Goal: Use online tool/utility: Utilize a website feature to perform a specific function

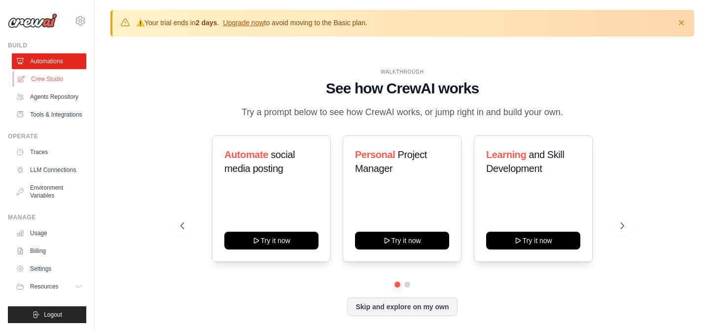
click at [60, 81] on link "Crew Studio" at bounding box center [50, 79] width 75 height 16
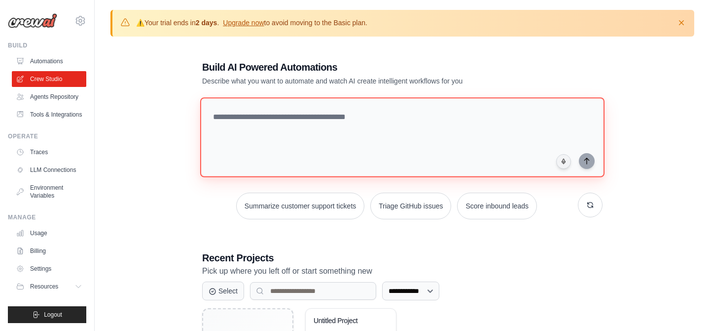
click at [282, 125] on textarea at bounding box center [402, 137] width 405 height 80
paste textarea "**********"
type textarea "**********"
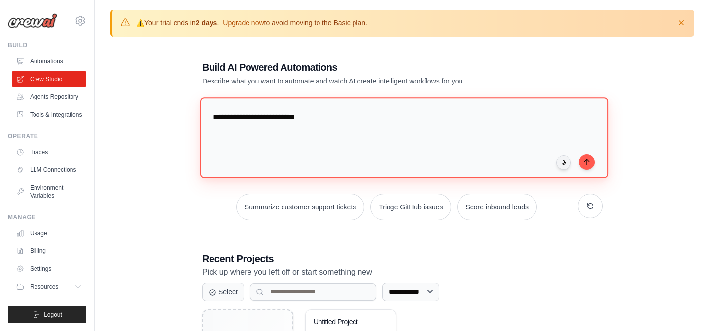
click at [316, 113] on textarea "**********" at bounding box center [404, 137] width 409 height 80
type textarea "*"
type textarea "**********"
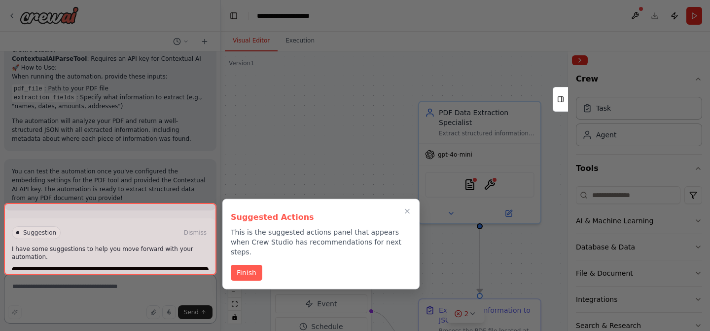
scroll to position [671, 0]
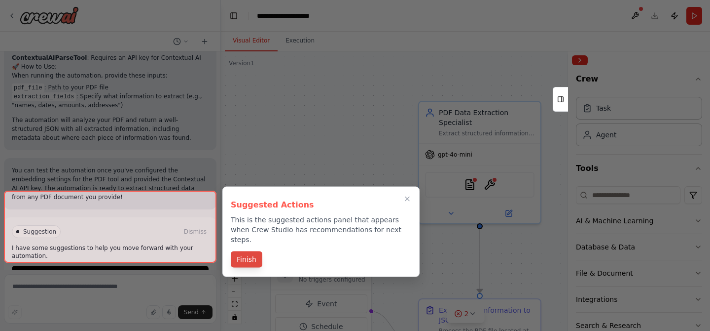
click at [249, 254] on button "Finish" at bounding box center [247, 259] width 32 height 16
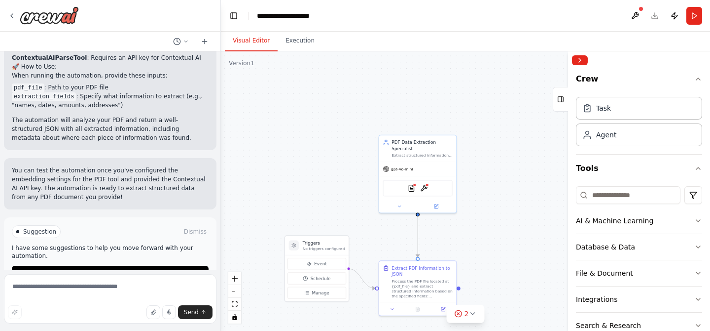
click at [370, 250] on div ".deletable-edge-delete-btn { width: 20px; height: 20px; border: 0px solid #ffff…" at bounding box center [465, 190] width 489 height 279
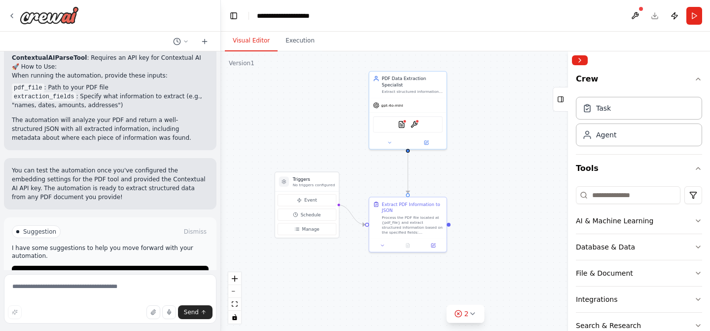
drag, startPoint x: 370, startPoint y: 250, endPoint x: 360, endPoint y: 186, distance: 64.4
click at [360, 186] on div ".deletable-edge-delete-btn { width: 20px; height: 20px; border: 0px solid #ffff…" at bounding box center [465, 190] width 489 height 279
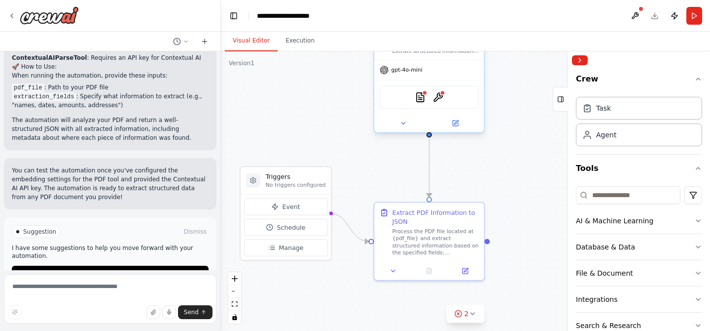
click at [418, 69] on span "gpt-4o-mini" at bounding box center [407, 70] width 31 height 7
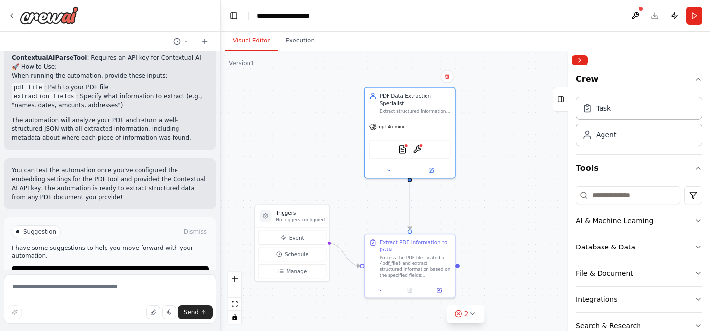
drag, startPoint x: 500, startPoint y: 101, endPoint x: 479, endPoint y: 124, distance: 31.4
click at [479, 124] on div ".deletable-edge-delete-btn { width: 20px; height: 20px; border: 0px solid #ffff…" at bounding box center [465, 190] width 489 height 279
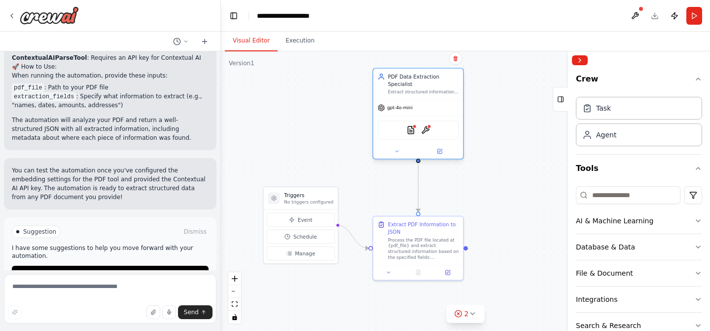
click at [389, 113] on div "gpt-4o-mini" at bounding box center [419, 108] width 90 height 16
click at [428, 130] on img at bounding box center [425, 129] width 9 height 9
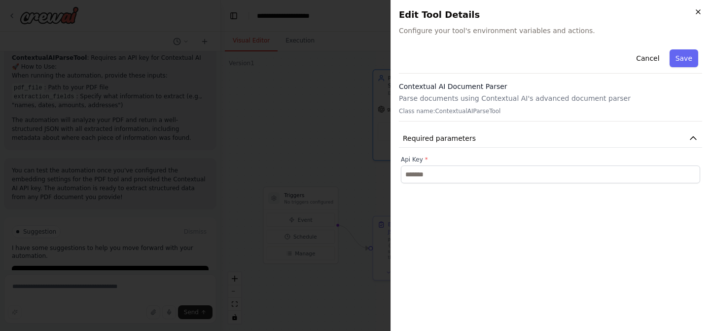
click at [695, 15] on icon "button" at bounding box center [699, 12] width 8 height 8
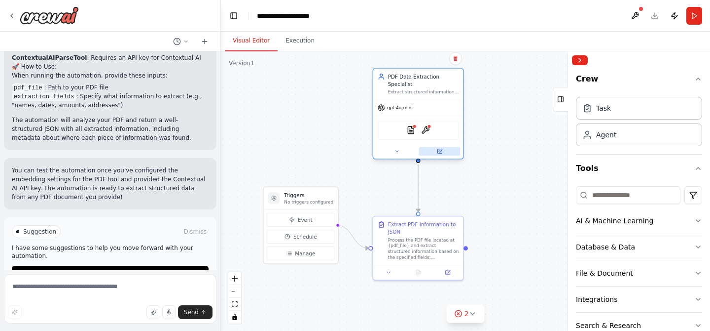
click at [440, 153] on icon at bounding box center [440, 151] width 4 height 4
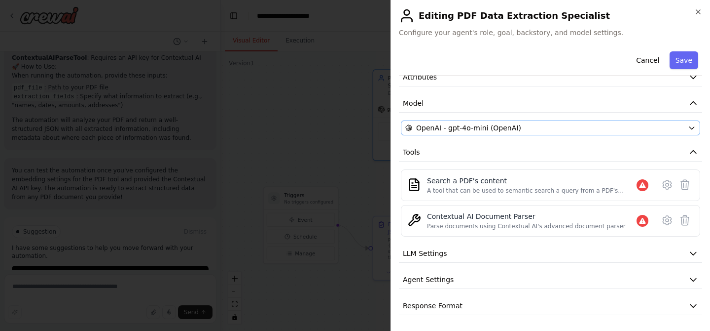
scroll to position [49, 0]
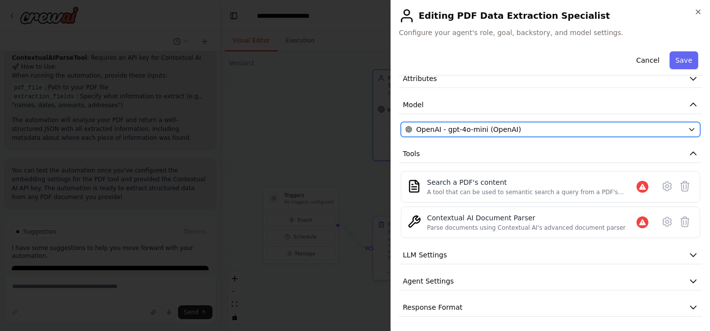
click at [486, 132] on span "OpenAI - gpt-4o-mini (OpenAI)" at bounding box center [468, 129] width 105 height 10
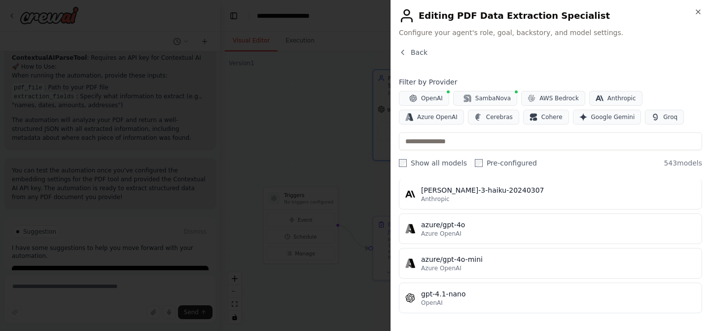
scroll to position [341, 0]
click at [610, 120] on span "Google Gemini" at bounding box center [614, 117] width 44 height 8
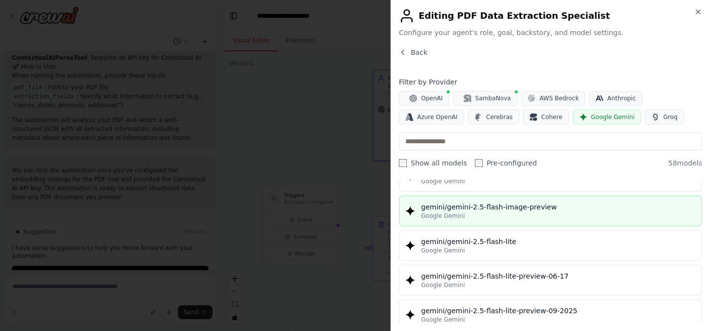
scroll to position [880, 0]
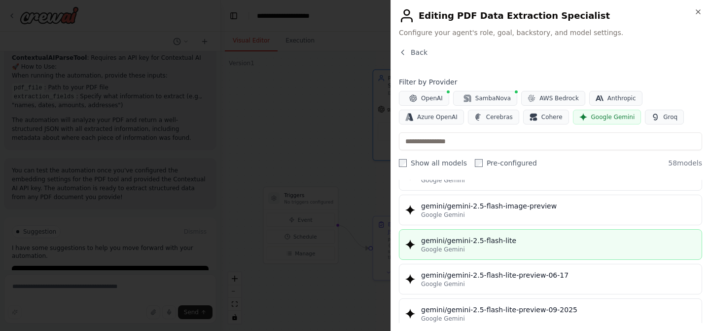
click at [498, 244] on div "gemini/gemini-2.5-flash-lite" at bounding box center [558, 240] width 275 height 10
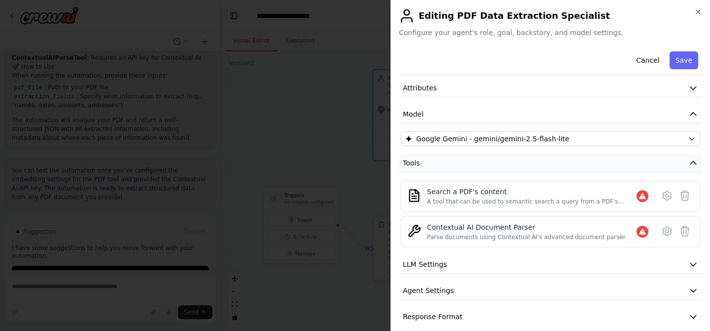
scroll to position [51, 0]
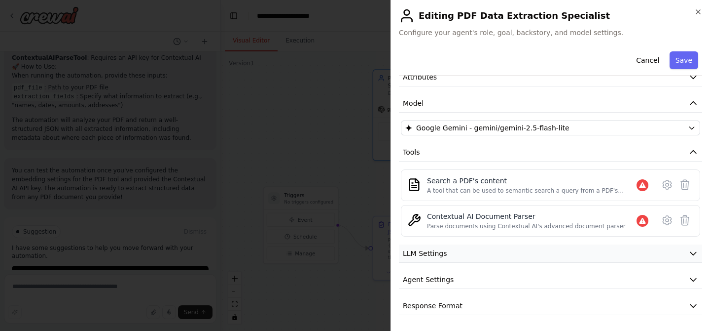
click at [456, 253] on button "LLM Settings" at bounding box center [550, 253] width 303 height 18
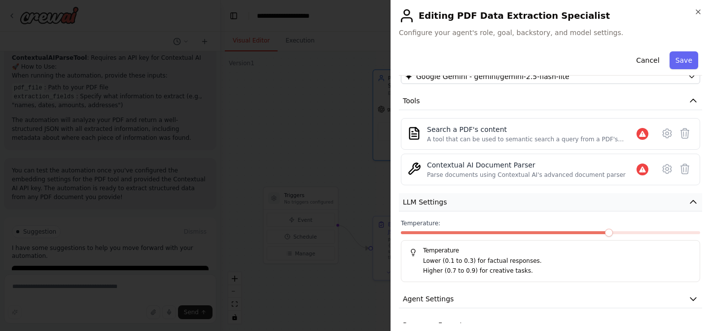
scroll to position [121, 0]
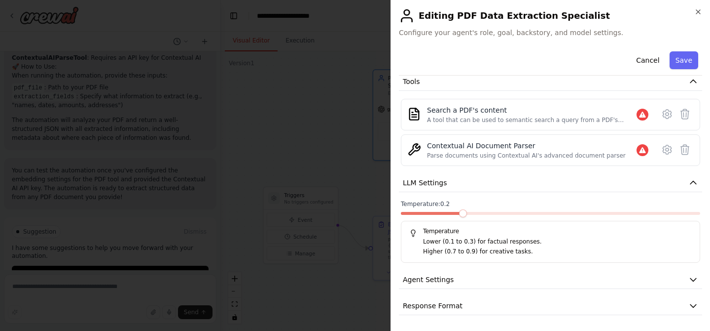
click at [459, 214] on span at bounding box center [463, 213] width 8 height 8
click at [487, 278] on button "Agent Settings" at bounding box center [550, 279] width 303 height 18
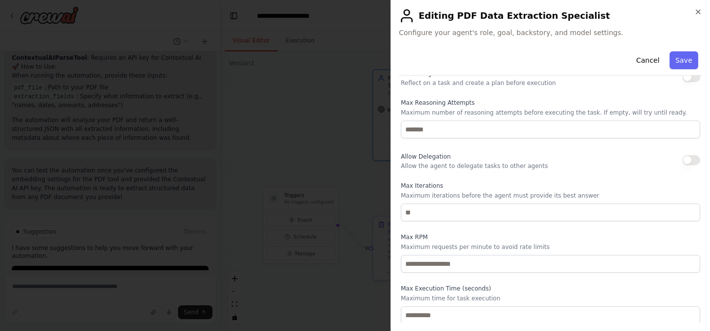
scroll to position [386, 0]
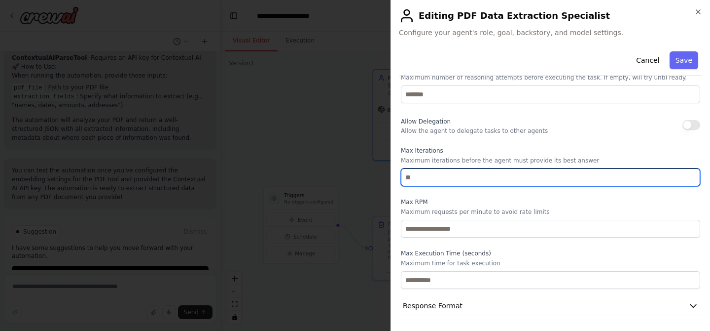
click at [422, 176] on input "number" at bounding box center [550, 177] width 299 height 18
type input "*"
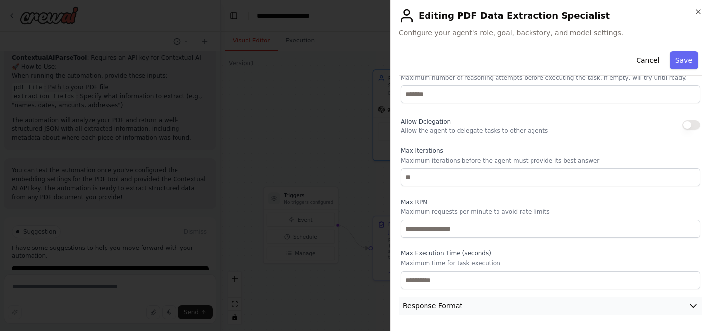
click at [445, 306] on span "Response Format" at bounding box center [433, 305] width 60 height 10
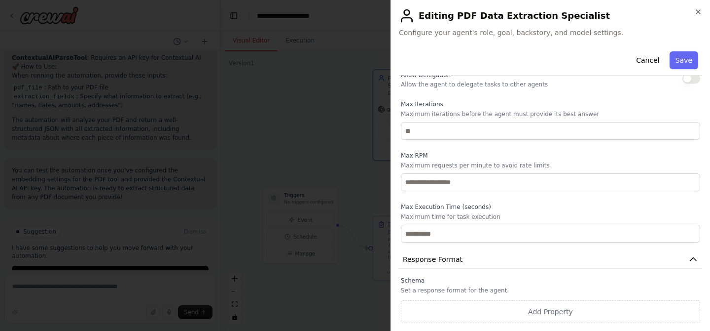
click at [411, 282] on label "Schema" at bounding box center [550, 280] width 299 height 8
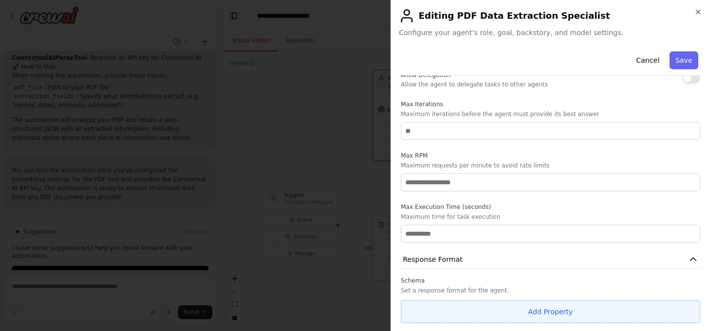
click at [518, 304] on button "Add Property" at bounding box center [550, 311] width 299 height 23
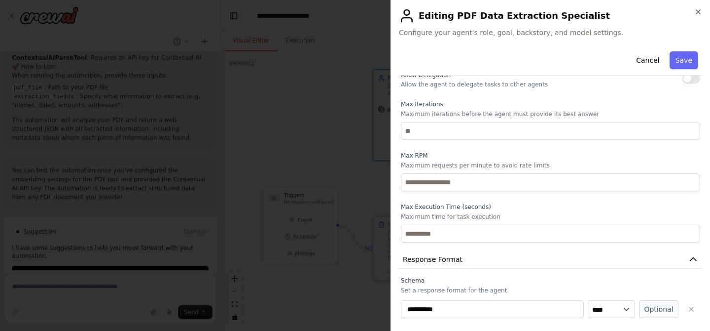
scroll to position [458, 0]
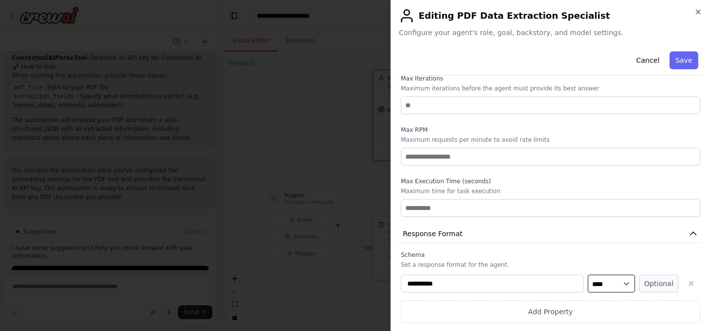
click at [615, 285] on select "**** ******* ******* **** ******" at bounding box center [611, 283] width 47 height 18
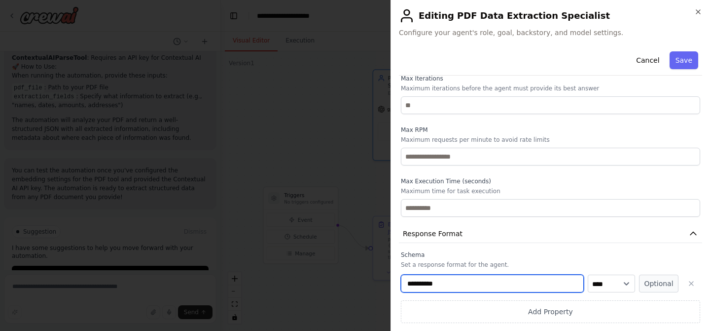
click at [459, 287] on input "**********" at bounding box center [492, 283] width 183 height 18
type input "*****"
click at [568, 253] on label "Schema" at bounding box center [550, 255] width 299 height 8
click at [657, 279] on button "Optional" at bounding box center [658, 283] width 39 height 18
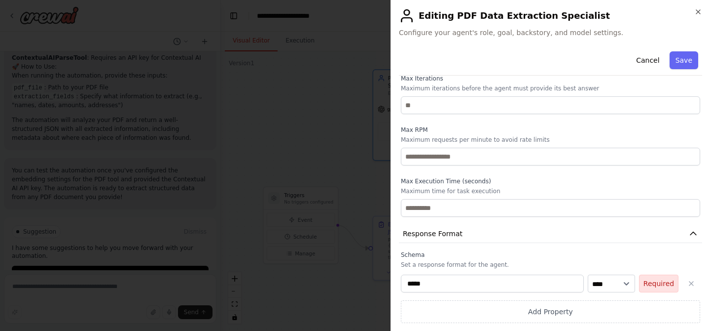
click at [657, 279] on button "Required" at bounding box center [658, 283] width 39 height 18
click at [660, 283] on button "Optional" at bounding box center [658, 283] width 39 height 18
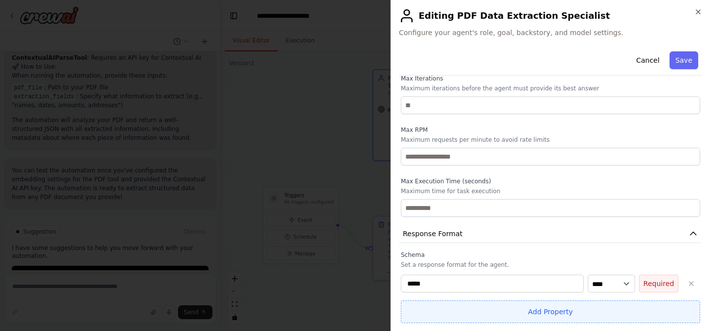
click at [555, 310] on button "Add Property" at bounding box center [550, 311] width 299 height 23
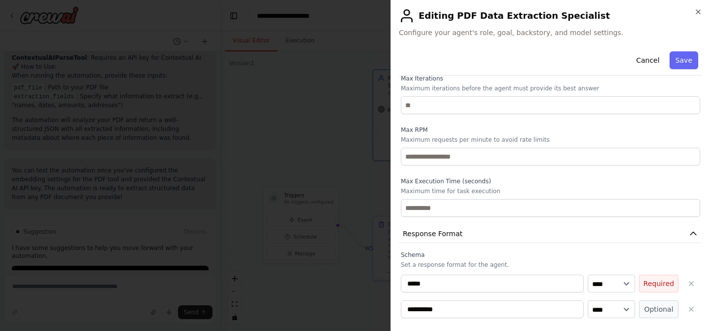
scroll to position [484, 0]
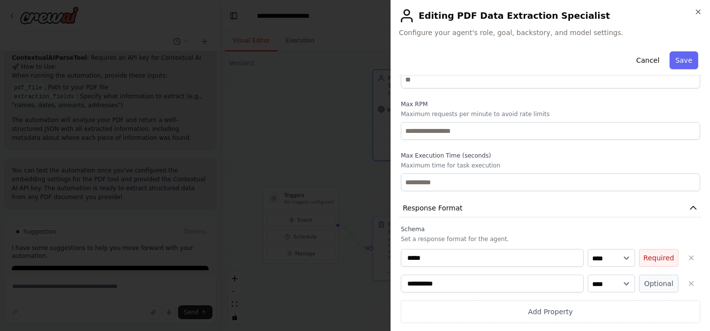
click at [492, 282] on input "**********" at bounding box center [492, 283] width 183 height 18
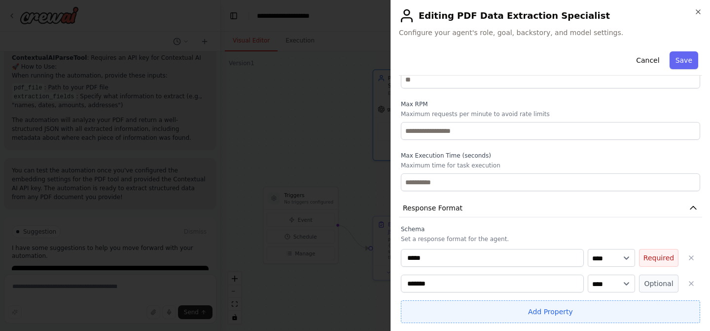
type input "*******"
click at [561, 317] on button "Add Property" at bounding box center [550, 311] width 299 height 23
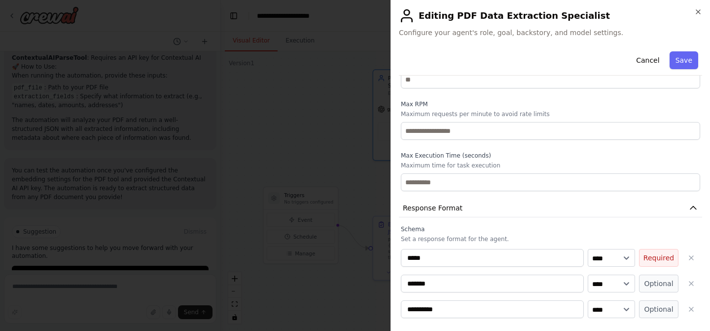
click at [477, 311] on input "**********" at bounding box center [492, 309] width 183 height 18
type input "*********"
click at [548, 243] on div "Schema Set a response format for the agent. ***** **** ******* ******* **** ***…" at bounding box center [550, 286] width 299 height 123
click at [657, 308] on button "Optional" at bounding box center [658, 309] width 39 height 18
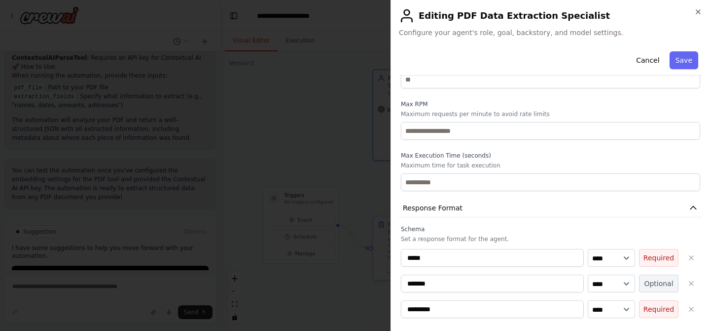
click at [656, 290] on button "Optional" at bounding box center [658, 283] width 39 height 18
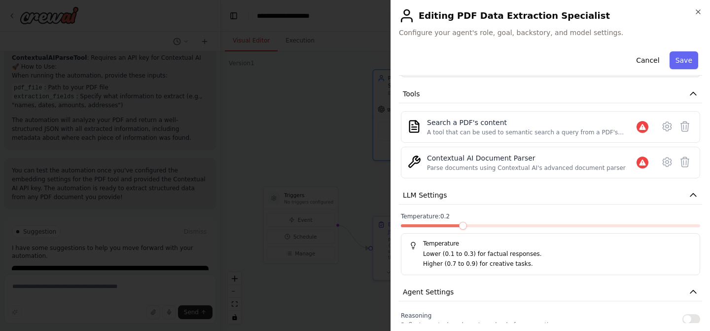
scroll to position [0, 0]
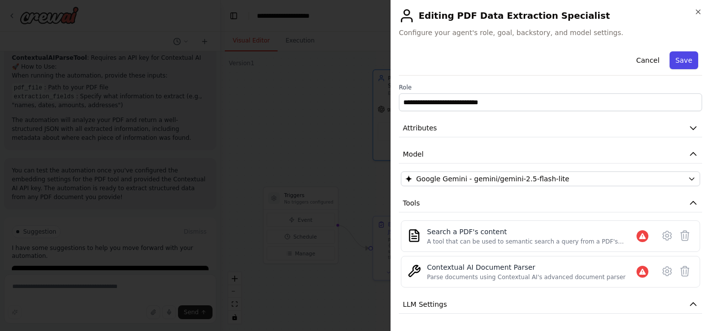
click at [687, 65] on button "Save" at bounding box center [684, 60] width 29 height 18
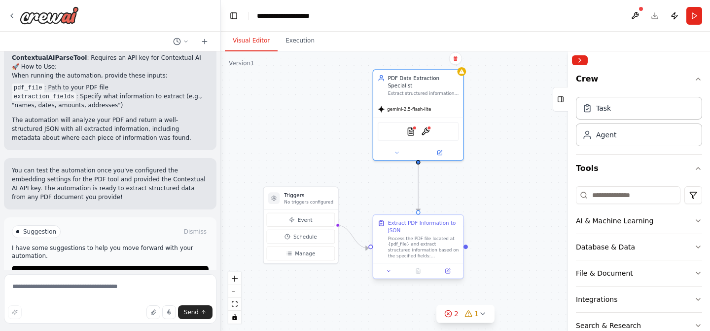
click at [413, 235] on div "Process the PDF file located at {pdf_file} and extract structured information b…" at bounding box center [423, 246] width 71 height 23
click at [295, 45] on button "Execution" at bounding box center [300, 41] width 45 height 21
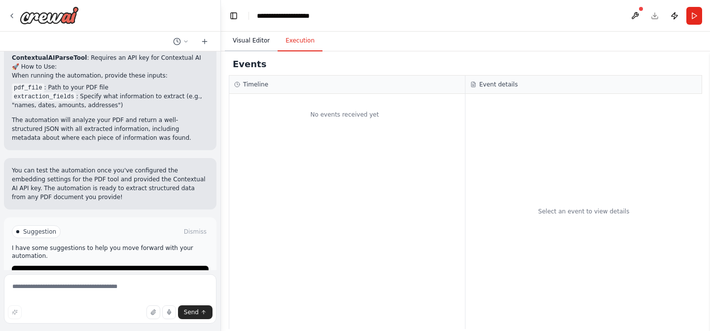
click at [257, 45] on button "Visual Editor" at bounding box center [251, 41] width 53 height 21
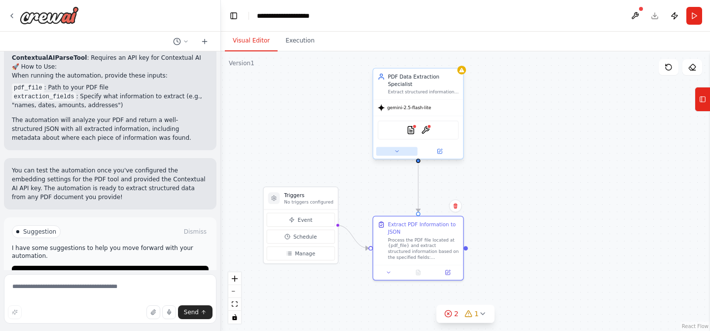
click at [396, 153] on icon at bounding box center [397, 151] width 6 height 6
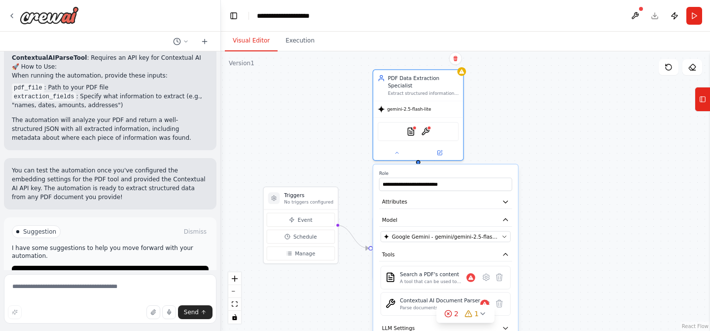
click at [352, 159] on div ".deletable-edge-delete-btn { width: 20px; height: 20px; border: 0px solid #ffff…" at bounding box center [465, 190] width 489 height 279
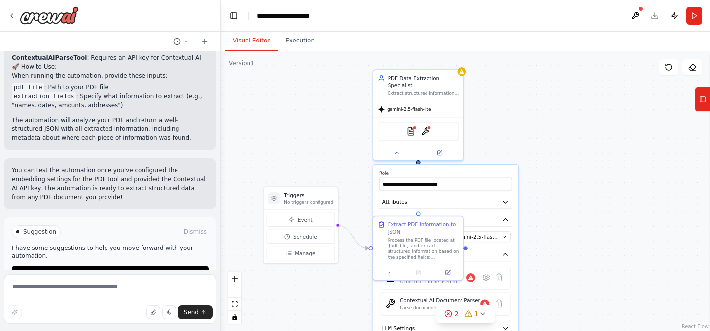
click at [345, 145] on div ".deletable-edge-delete-btn { width: 20px; height: 20px; border: 0px solid #ffff…" at bounding box center [465, 190] width 489 height 279
click at [316, 199] on p "No triggers configured" at bounding box center [308, 202] width 49 height 6
click at [302, 255] on span "Manage" at bounding box center [305, 253] width 20 height 7
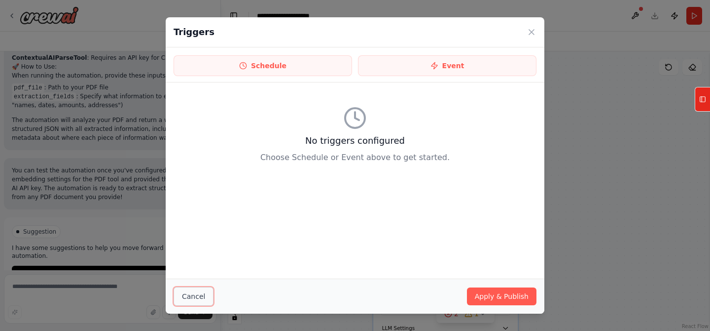
click at [199, 299] on button "Cancel" at bounding box center [194, 296] width 40 height 19
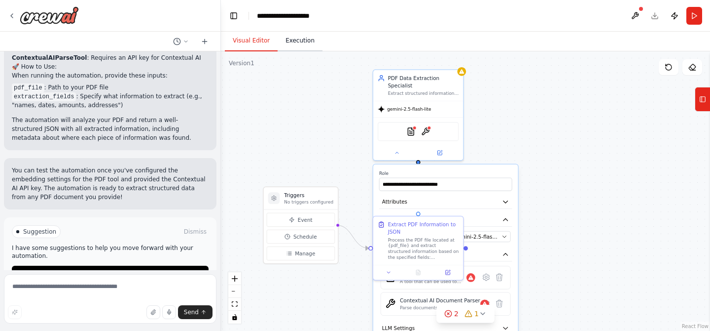
click at [293, 44] on button "Execution" at bounding box center [300, 41] width 45 height 21
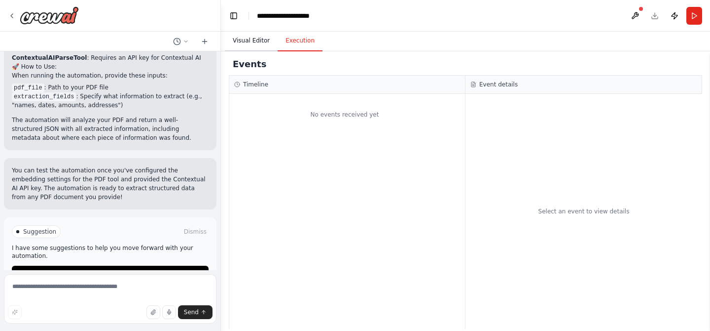
click at [256, 42] on button "Visual Editor" at bounding box center [251, 41] width 53 height 21
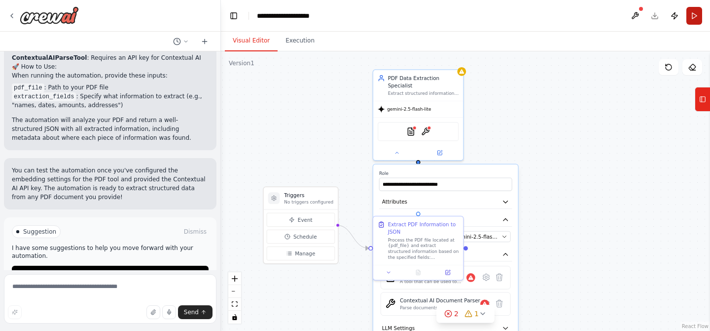
click at [696, 14] on button "Run" at bounding box center [695, 16] width 16 height 18
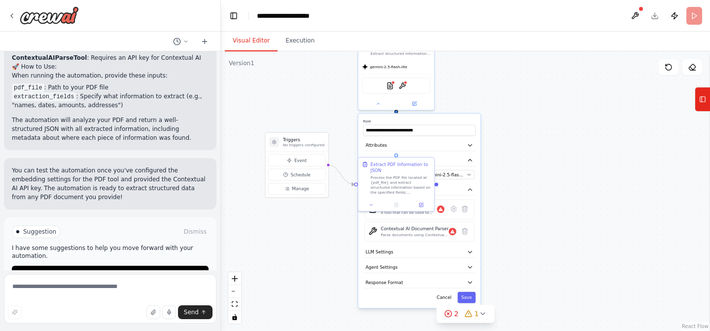
drag, startPoint x: 543, startPoint y: 226, endPoint x: 505, endPoint y: 172, distance: 65.6
click at [505, 172] on div ".deletable-edge-delete-btn { width: 20px; height: 20px; border: 0px solid #ffff…" at bounding box center [465, 190] width 489 height 279
click at [468, 299] on button "Save" at bounding box center [468, 299] width 18 height 11
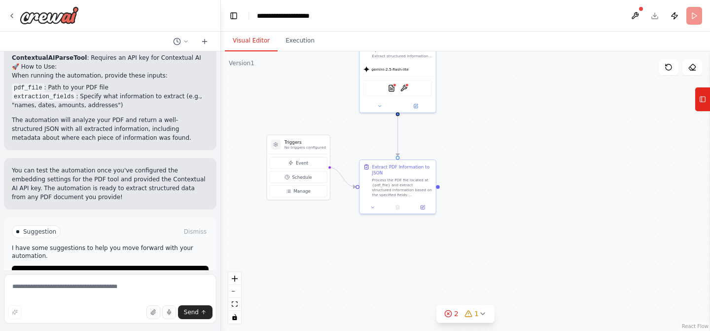
click at [429, 146] on div ".deletable-edge-delete-btn { width: 20px; height: 20px; border: 0px solid #ffff…" at bounding box center [465, 190] width 489 height 279
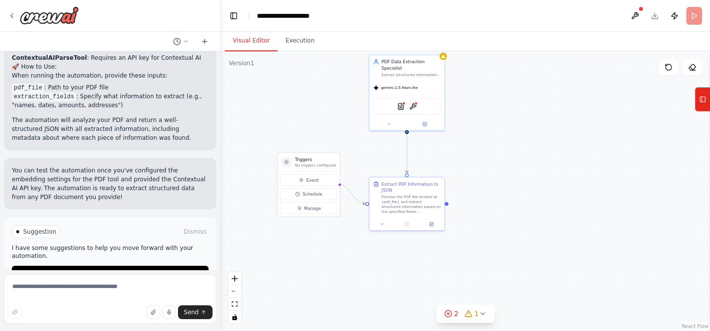
drag, startPoint x: 463, startPoint y: 162, endPoint x: 478, endPoint y: 202, distance: 42.2
click at [478, 202] on div ".deletable-edge-delete-btn { width: 20px; height: 20px; border: 0px solid #ffff…" at bounding box center [465, 190] width 489 height 279
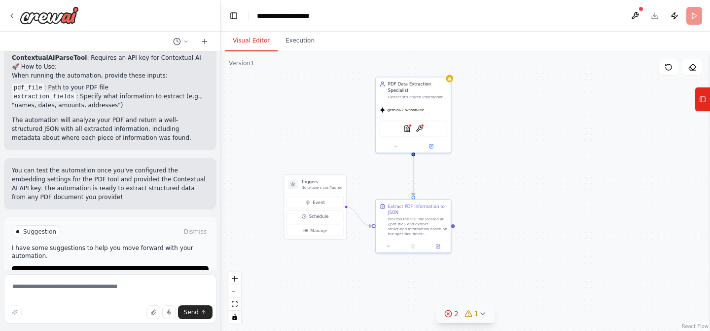
click at [454, 314] on div "2" at bounding box center [452, 313] width 14 height 10
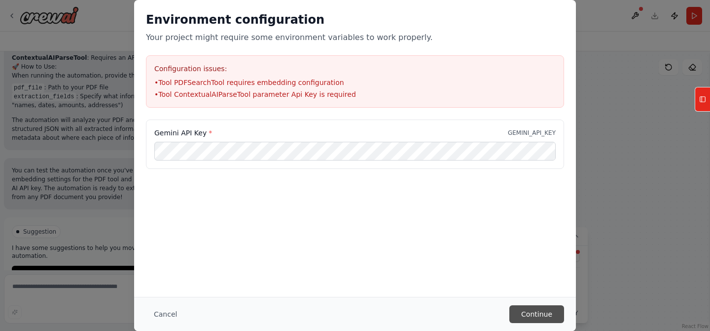
click at [536, 311] on button "Continue" at bounding box center [537, 314] width 55 height 18
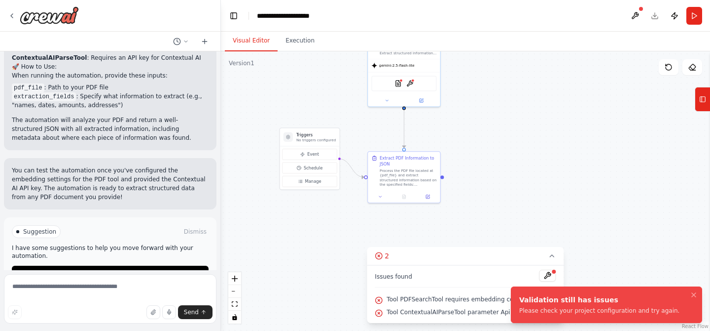
drag, startPoint x: 572, startPoint y: 137, endPoint x: 547, endPoint y: 73, distance: 68.9
click at [547, 73] on div ".deletable-edge-delete-btn { width: 20px; height: 20px; border: 0px solid #ffff…" at bounding box center [465, 190] width 489 height 279
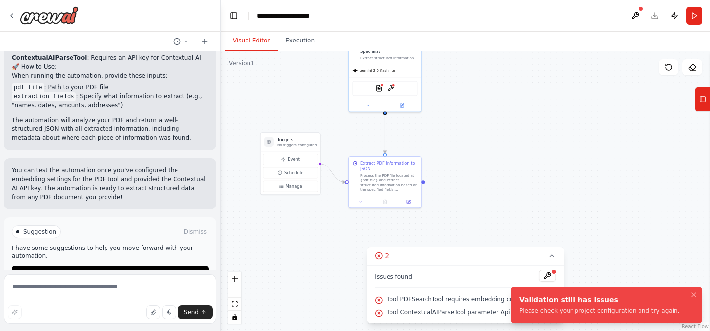
drag, startPoint x: 547, startPoint y: 73, endPoint x: 537, endPoint y: 98, distance: 27.5
click at [537, 98] on div ".deletable-edge-delete-btn { width: 20px; height: 20px; border: 0px solid #ffff…" at bounding box center [465, 190] width 489 height 279
click at [696, 299] on button "Notifications (F8)" at bounding box center [694, 295] width 12 height 12
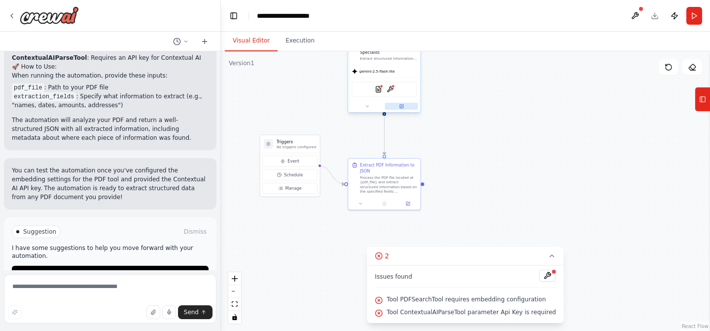
click at [397, 107] on button at bounding box center [401, 106] width 33 height 7
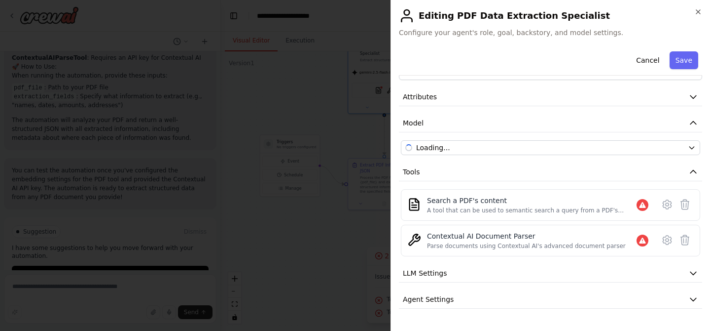
scroll to position [45, 0]
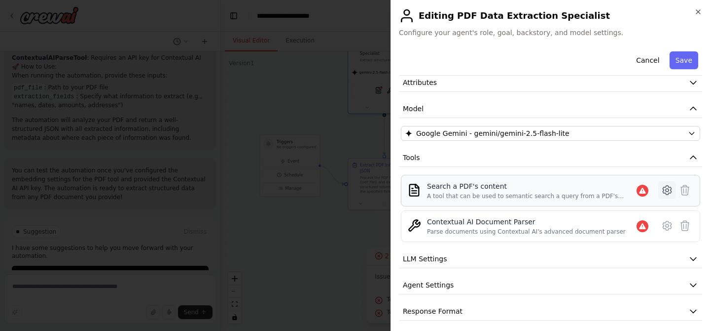
click at [671, 192] on icon at bounding box center [667, 190] width 8 height 9
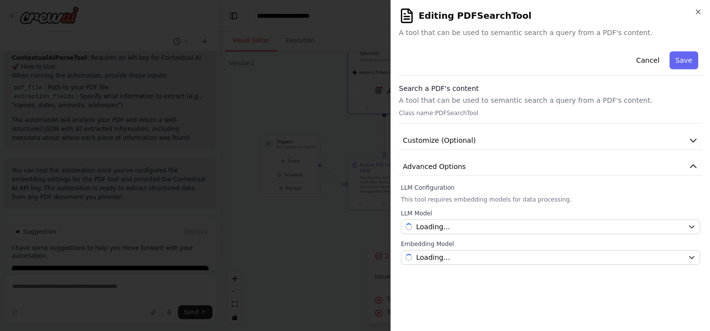
scroll to position [0, 0]
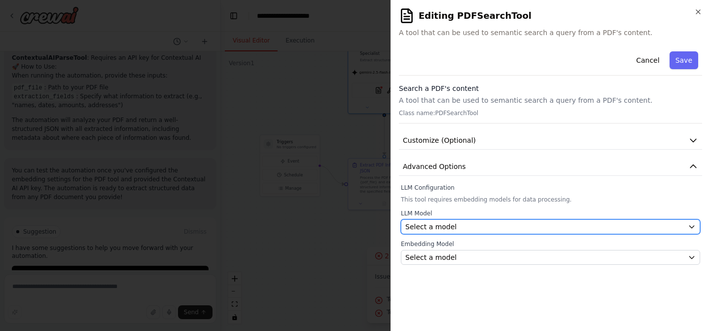
click at [521, 224] on div "Select a model" at bounding box center [545, 227] width 279 height 10
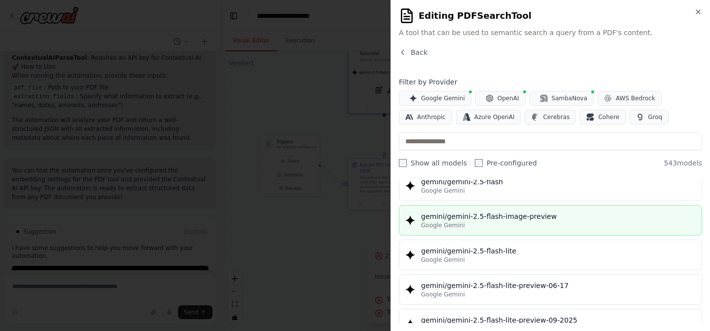
scroll to position [873, 0]
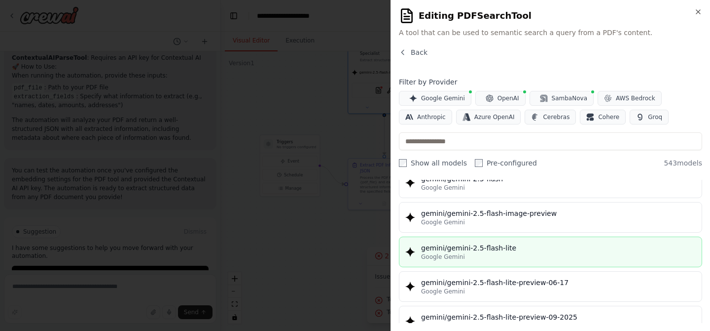
click at [532, 252] on div "gemini/gemini-2.5-flash-lite" at bounding box center [558, 248] width 275 height 10
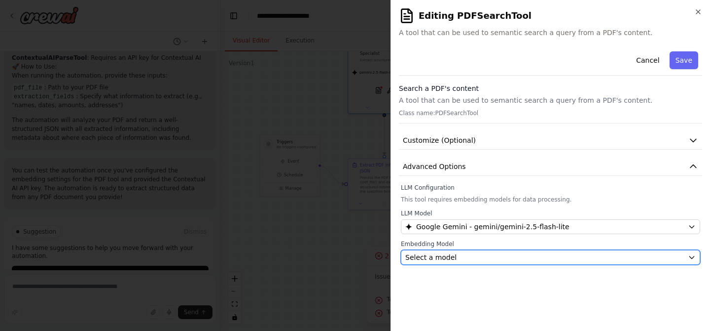
click at [507, 261] on div "Select a model" at bounding box center [545, 257] width 279 height 10
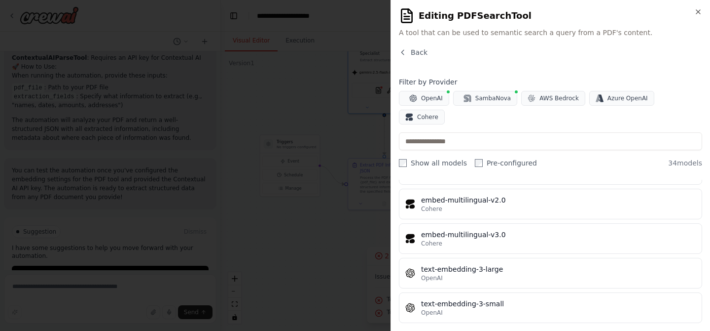
scroll to position [1080, 0]
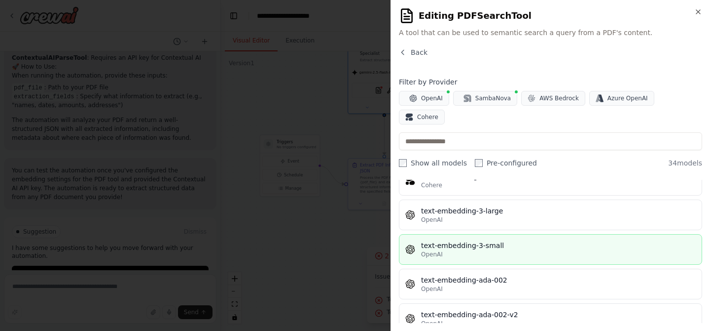
click at [504, 239] on button "text-embedding-3-small OpenAI" at bounding box center [550, 249] width 303 height 31
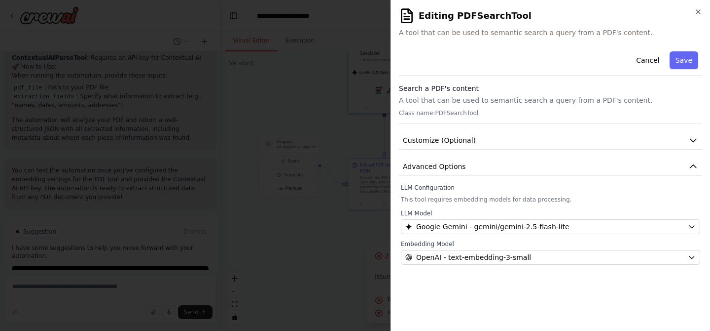
click at [503, 187] on label "LLM Configuration" at bounding box center [550, 188] width 299 height 8
click at [685, 63] on button "Save" at bounding box center [684, 60] width 29 height 18
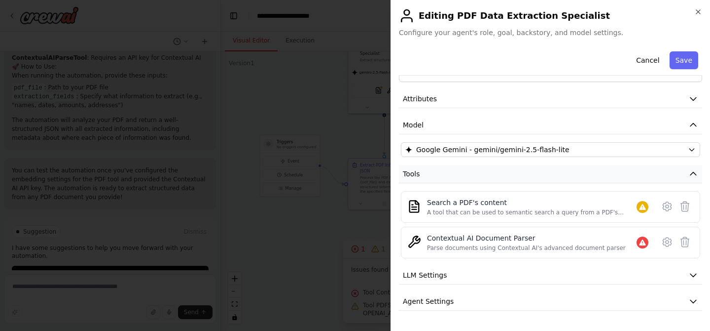
scroll to position [51, 0]
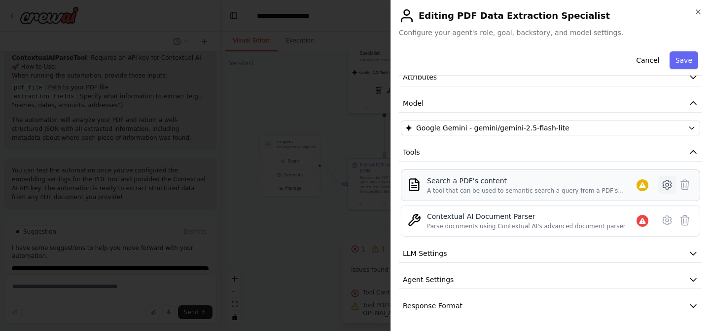
click at [669, 186] on icon at bounding box center [668, 185] width 12 height 12
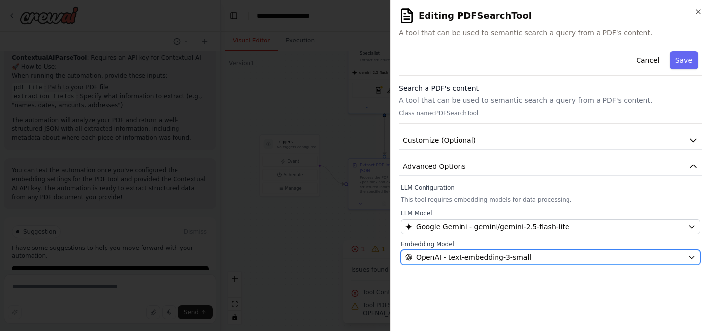
click at [553, 254] on div "OpenAI - text-embedding-3-small" at bounding box center [545, 257] width 279 height 10
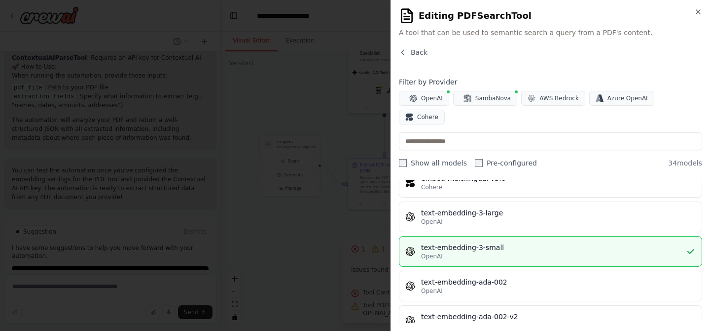
scroll to position [1080, 0]
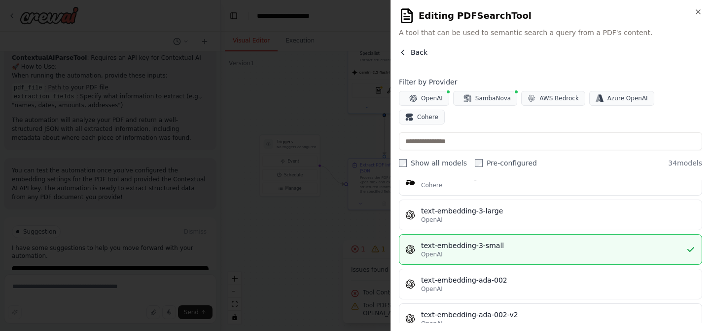
click at [410, 50] on button "Back" at bounding box center [413, 52] width 29 height 10
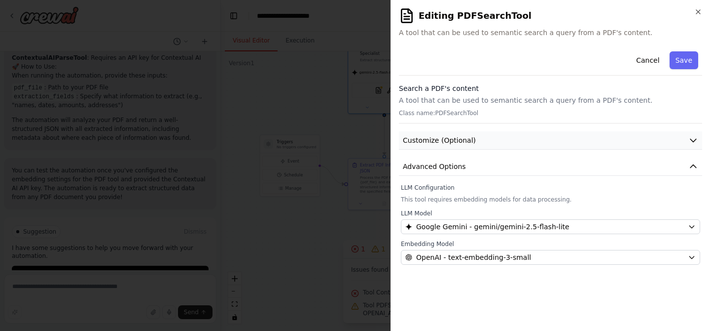
click at [621, 136] on button "Customize (Optional)" at bounding box center [550, 140] width 303 height 18
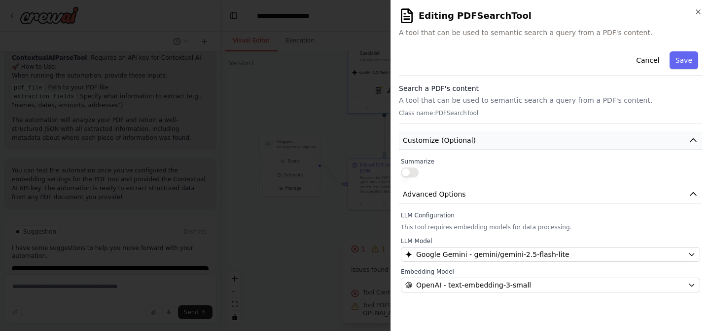
click at [621, 136] on button "Customize (Optional)" at bounding box center [550, 140] width 303 height 18
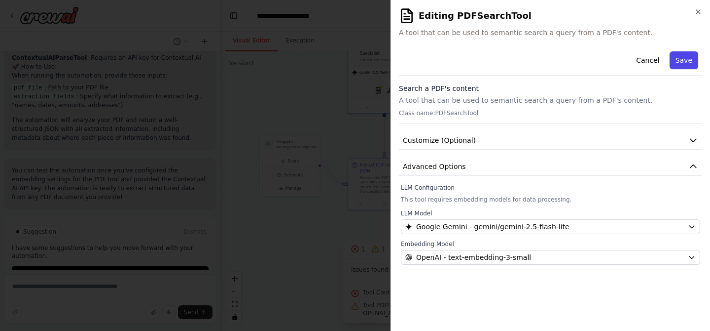
click at [683, 64] on button "Save" at bounding box center [684, 60] width 29 height 18
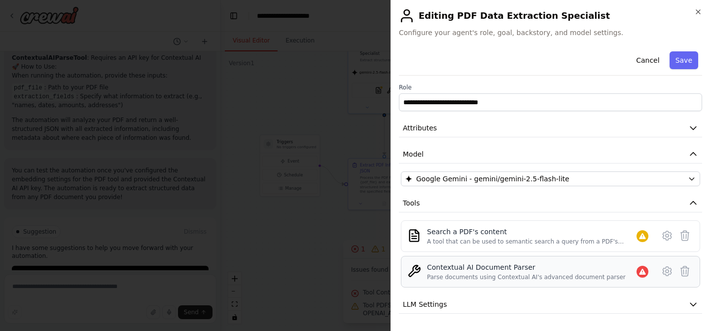
click at [606, 273] on div "Parse documents using Contextual AI's advanced document parser" at bounding box center [526, 277] width 199 height 8
click at [666, 270] on icon at bounding box center [667, 270] width 3 height 3
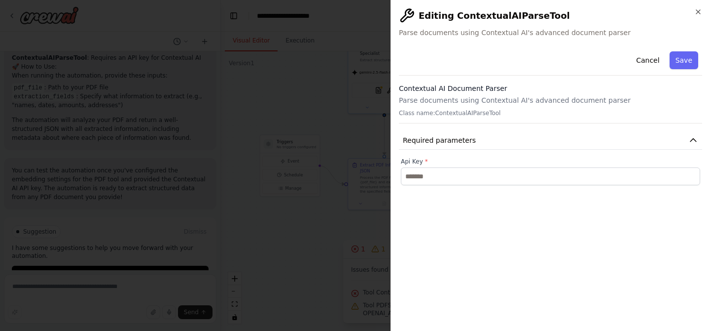
click at [483, 100] on p "Parse documents using Contextual AI's advanced document parser" at bounding box center [550, 100] width 303 height 10
click at [514, 142] on button "Required parameters" at bounding box center [550, 140] width 303 height 18
click at [651, 59] on button "Cancel" at bounding box center [648, 60] width 35 height 18
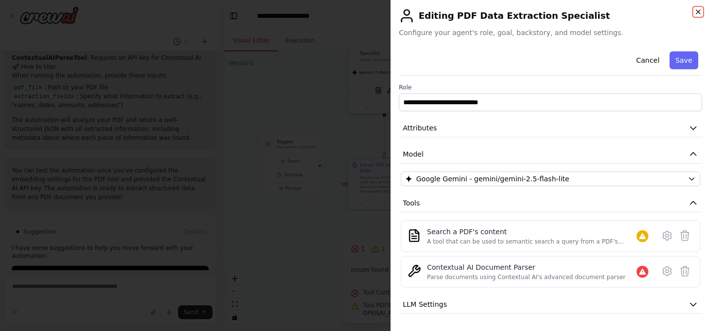
click at [696, 11] on icon "button" at bounding box center [699, 12] width 8 height 8
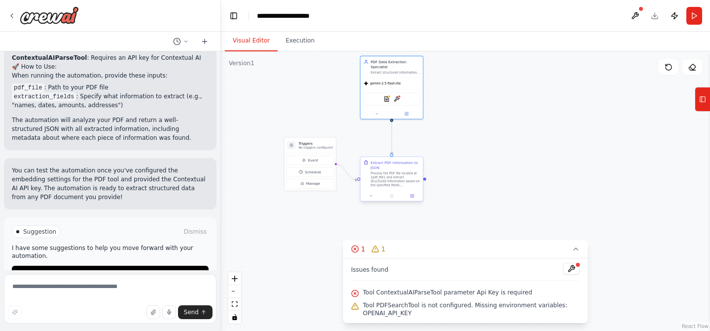
click at [392, 176] on div "Process the PDF file located at {pdf_file} and extract structured information b…" at bounding box center [395, 179] width 49 height 16
click at [147, 265] on button "Run Automation" at bounding box center [110, 273] width 197 height 16
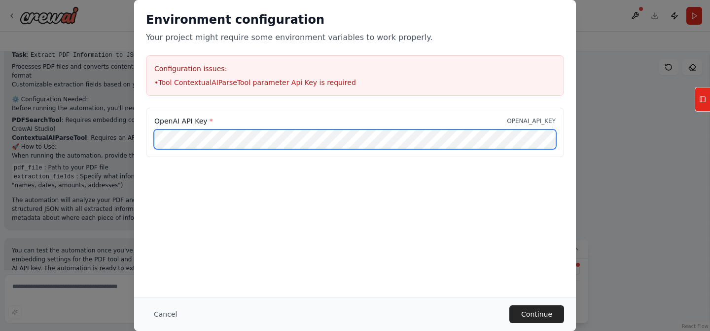
scroll to position [0, 133]
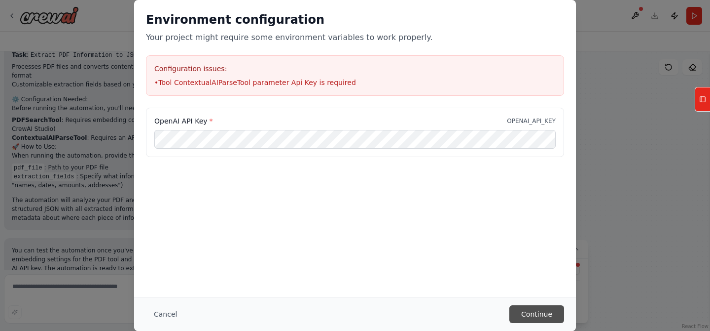
click at [536, 313] on button "Continue" at bounding box center [537, 314] width 55 height 18
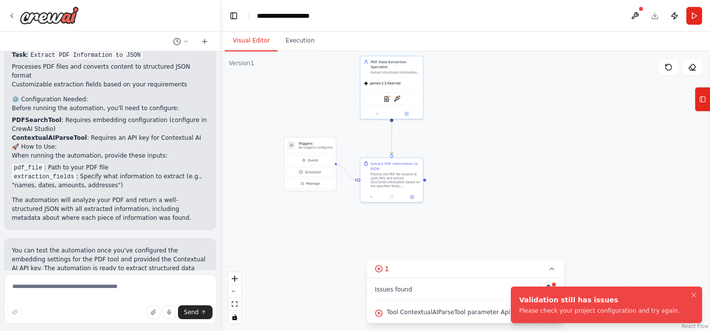
click at [490, 238] on div ".deletable-edge-delete-btn { width: 20px; height: 20px; border: 0px solid #ffff…" at bounding box center [465, 190] width 489 height 279
click at [694, 293] on icon "Notifications (F8)" at bounding box center [694, 295] width 8 height 8
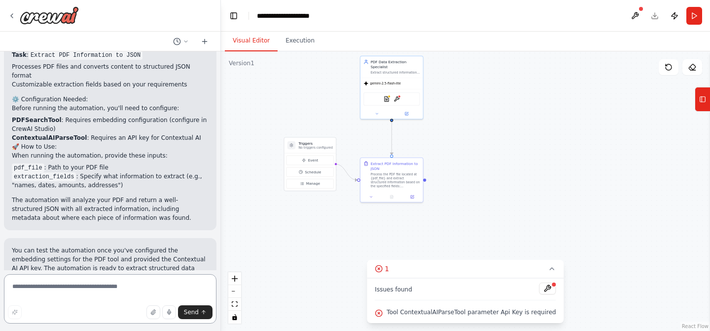
click at [131, 285] on textarea at bounding box center [110, 298] width 213 height 49
click at [543, 290] on button at bounding box center [548, 288] width 17 height 12
click at [125, 292] on textarea at bounding box center [110, 298] width 213 height 49
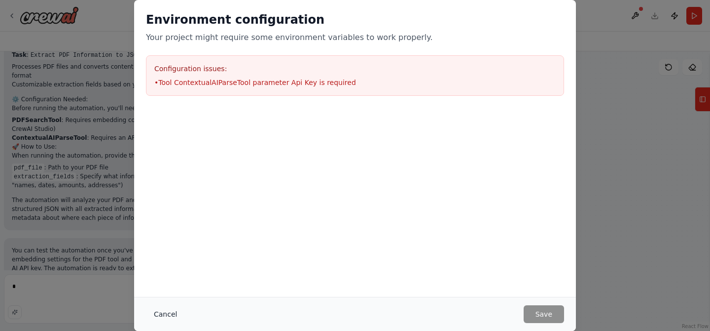
click at [166, 316] on button "Cancel" at bounding box center [165, 314] width 39 height 18
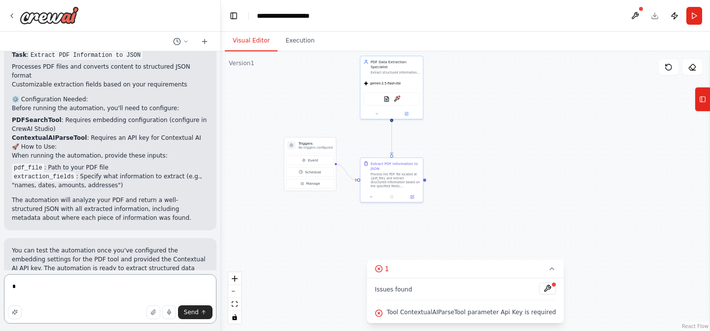
click at [90, 285] on textarea "*" at bounding box center [110, 298] width 213 height 49
type textarea "**********"
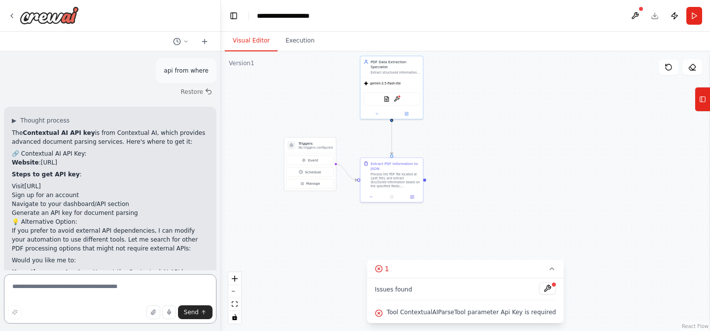
scroll to position [843, 0]
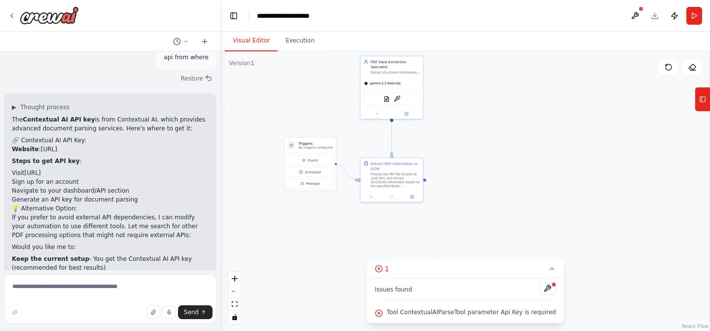
drag, startPoint x: 76, startPoint y: 124, endPoint x: 40, endPoint y: 121, distance: 36.1
click at [40, 145] on p "Website : contextual.ai" at bounding box center [110, 149] width 197 height 9
copy link "contextual.ai"
click at [540, 288] on button at bounding box center [548, 288] width 17 height 12
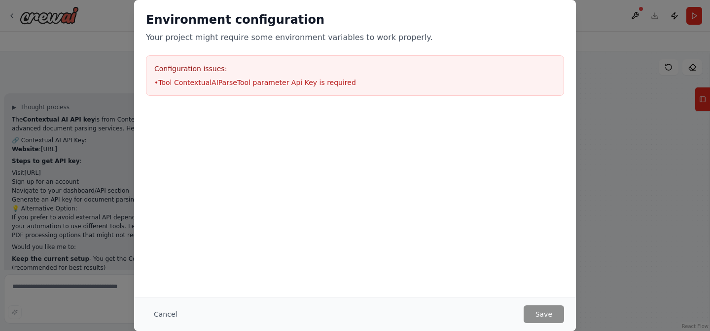
click at [624, 162] on div "Environment configuration Your project might require some environment variables…" at bounding box center [355, 165] width 710 height 331
click at [160, 315] on button "Cancel" at bounding box center [165, 314] width 39 height 18
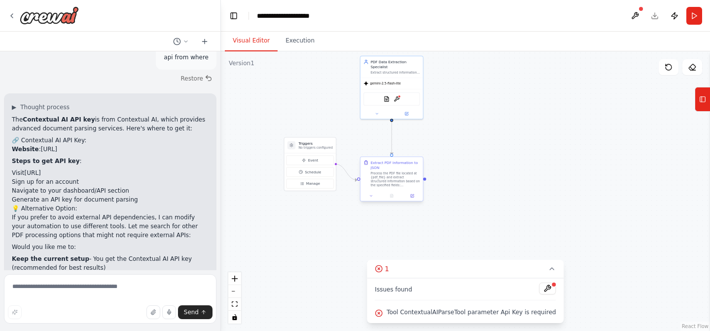
click at [390, 169] on div "Extract PDF Information to JSON" at bounding box center [395, 165] width 49 height 10
click at [551, 268] on icon at bounding box center [553, 268] width 4 height 2
click at [386, 174] on div "Process the PDF file located at {pdf_file} and extract structured information b…" at bounding box center [395, 179] width 49 height 16
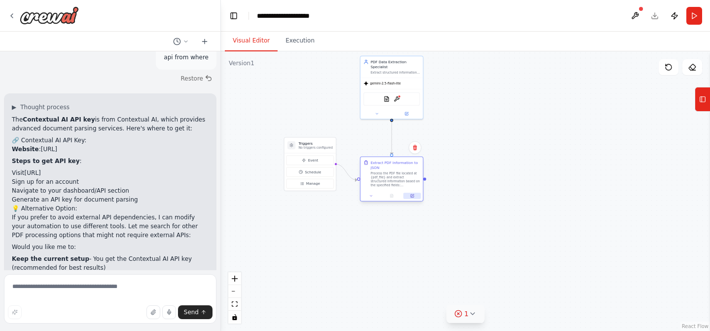
click at [409, 195] on button at bounding box center [412, 195] width 17 height 6
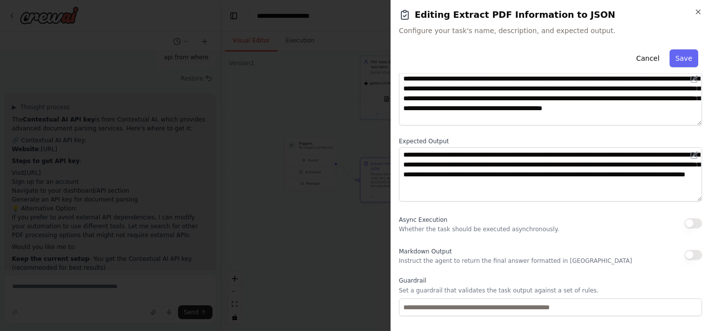
scroll to position [0, 0]
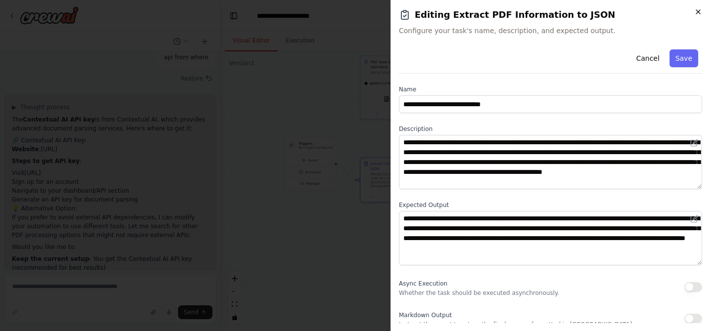
click at [698, 14] on icon "button" at bounding box center [699, 12] width 8 height 8
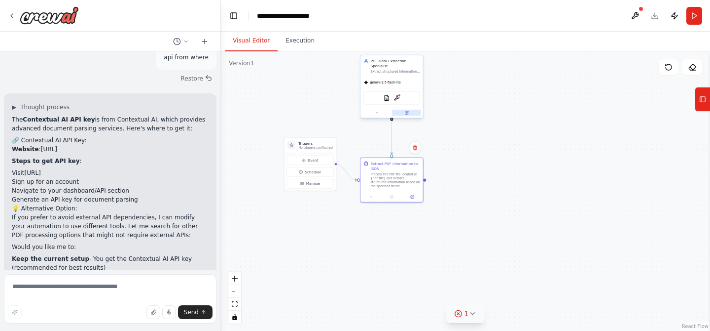
click at [411, 112] on button at bounding box center [406, 113] width 29 height 6
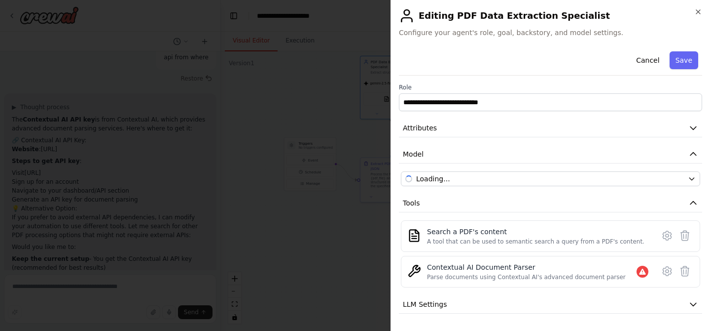
scroll to position [51, 0]
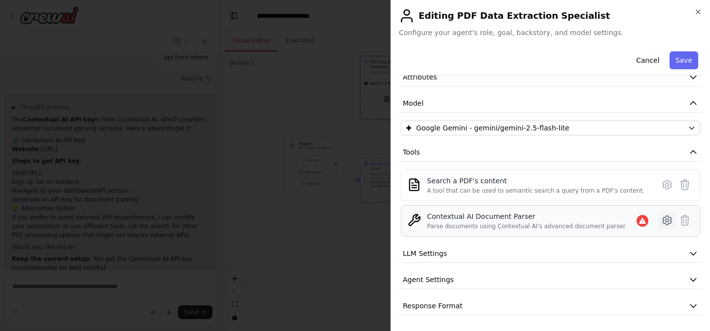
click at [672, 217] on icon at bounding box center [668, 220] width 12 height 12
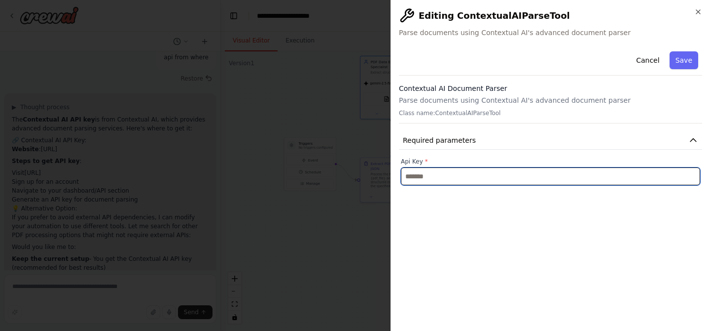
click at [454, 178] on input "text" at bounding box center [550, 176] width 299 height 18
paste input "**********"
type input "**********"
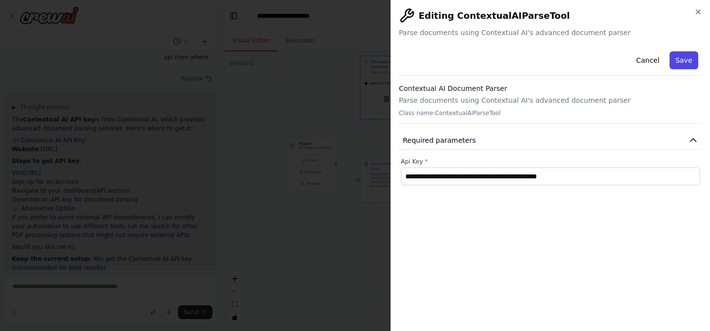
click at [689, 65] on button "Save" at bounding box center [684, 60] width 29 height 18
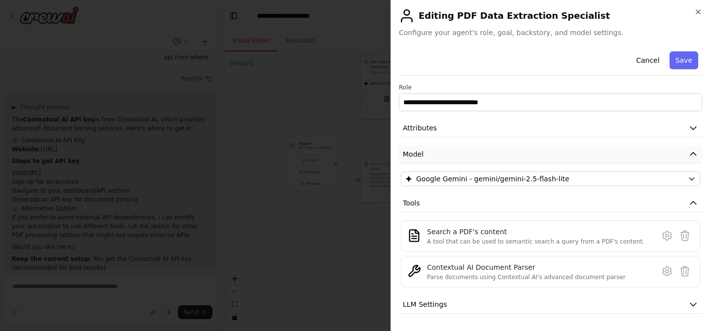
scroll to position [51, 0]
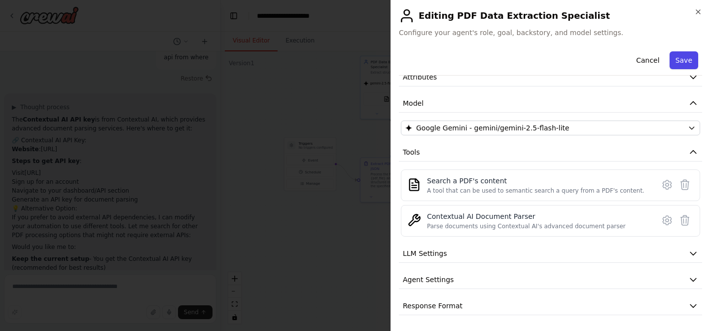
click at [686, 64] on button "Save" at bounding box center [684, 60] width 29 height 18
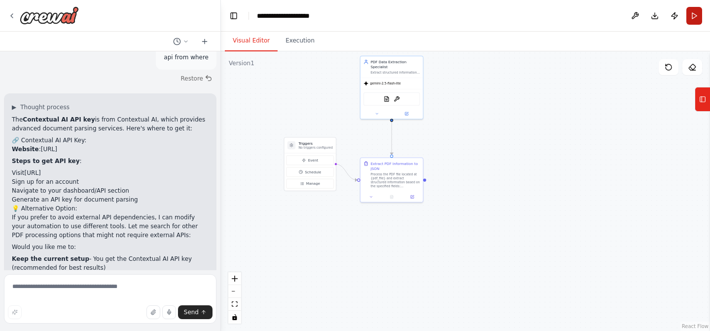
click at [694, 12] on button "Run" at bounding box center [695, 16] width 16 height 18
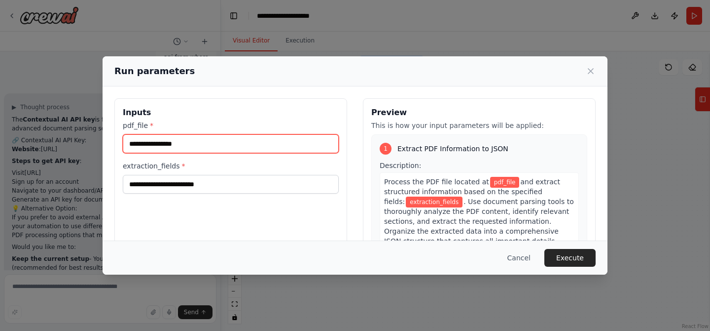
click at [197, 149] on input "pdf_file *" at bounding box center [231, 143] width 216 height 19
click at [268, 145] on input "pdf_file *" at bounding box center [231, 143] width 216 height 19
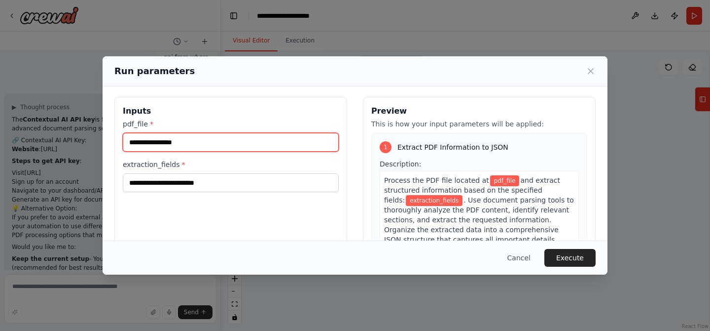
scroll to position [0, 0]
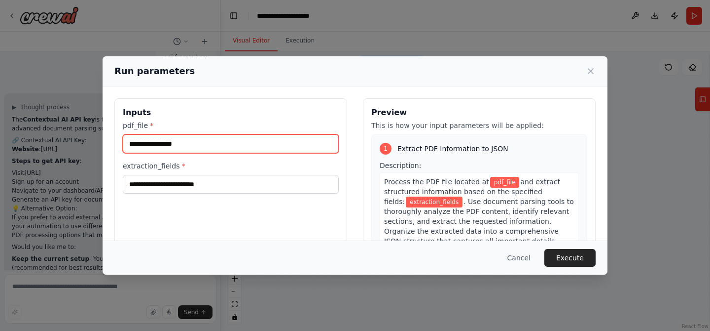
click at [189, 150] on input "pdf_file *" at bounding box center [231, 143] width 216 height 19
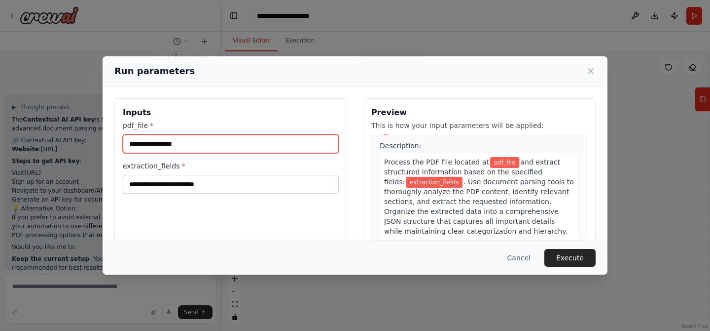
scroll to position [10, 0]
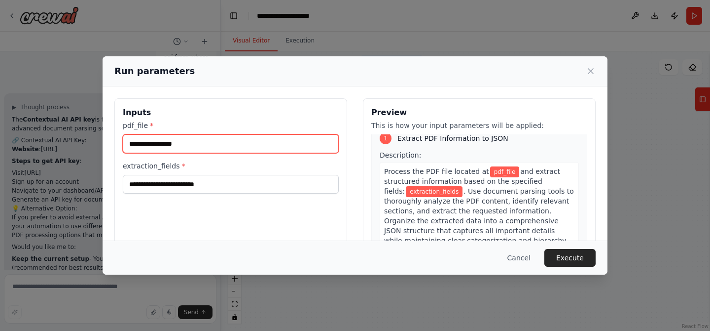
click at [198, 141] on input "pdf_file *" at bounding box center [231, 143] width 216 height 19
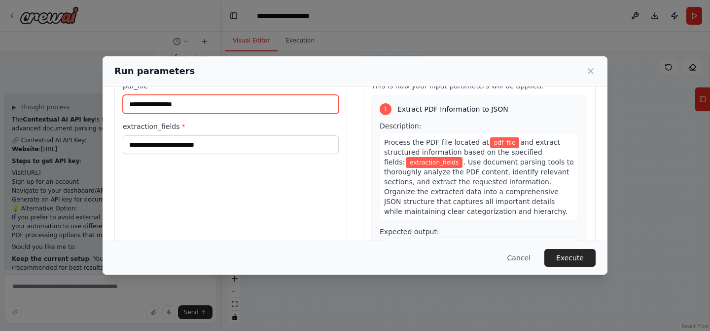
scroll to position [0, 0]
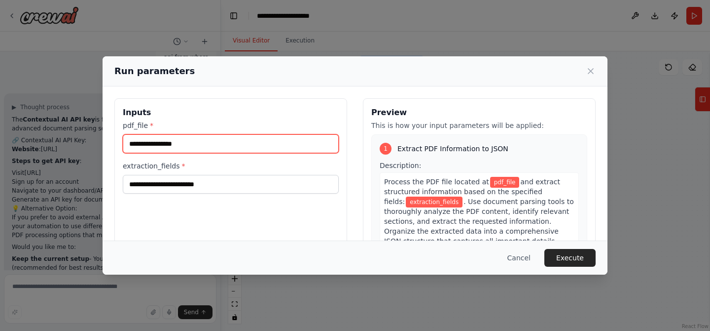
click at [214, 140] on input "pdf_file *" at bounding box center [231, 143] width 216 height 19
click at [236, 148] on input "pdf_file *" at bounding box center [231, 143] width 216 height 19
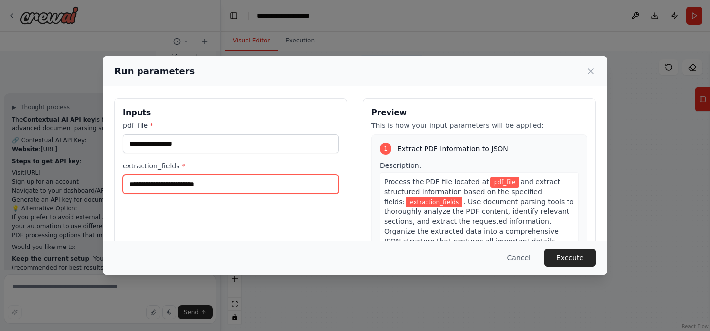
click at [218, 189] on input "extraction_fields *" at bounding box center [231, 184] width 216 height 19
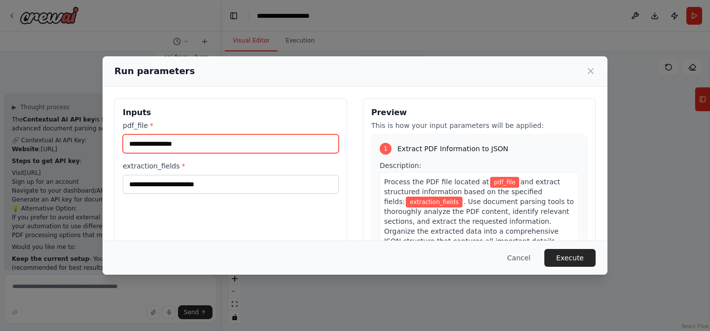
click at [257, 146] on input "pdf_file *" at bounding box center [231, 143] width 216 height 19
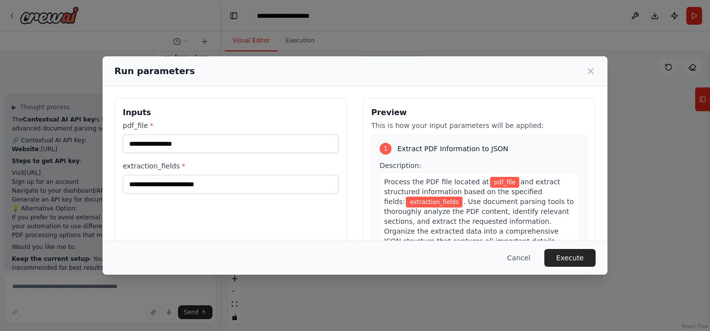
click at [358, 31] on div "Run parameters Inputs pdf_file * extraction_fields * Preview This is how your i…" at bounding box center [355, 165] width 710 height 331
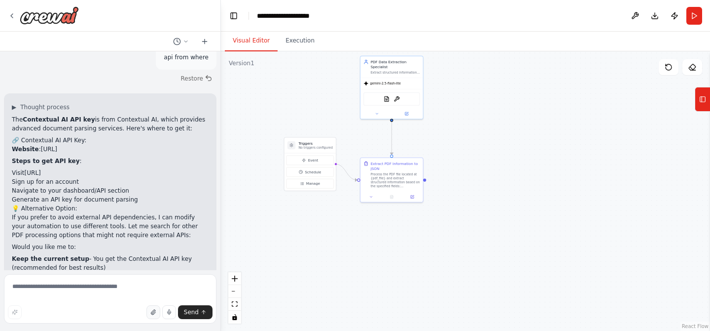
click at [154, 310] on icon "button" at bounding box center [153, 311] width 4 height 5
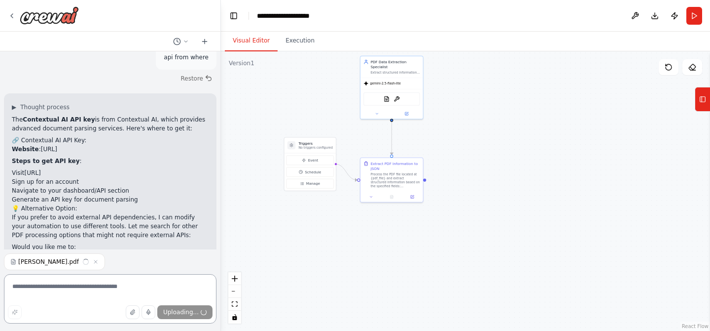
click at [107, 290] on textarea at bounding box center [110, 298] width 213 height 49
type textarea "**********"
click at [195, 317] on button "Send" at bounding box center [195, 312] width 35 height 14
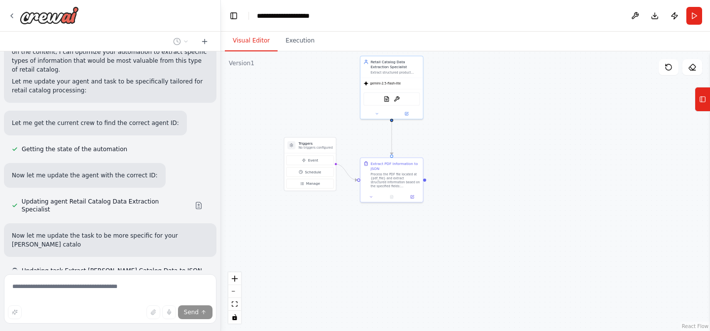
scroll to position [1286, 0]
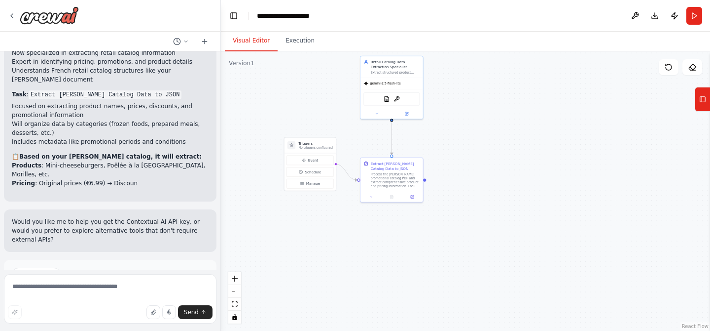
click at [125, 312] on span "Run Automation" at bounding box center [115, 316] width 48 height 8
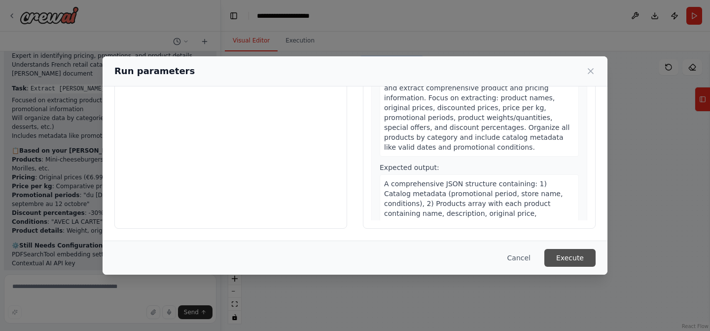
scroll to position [1585, 0]
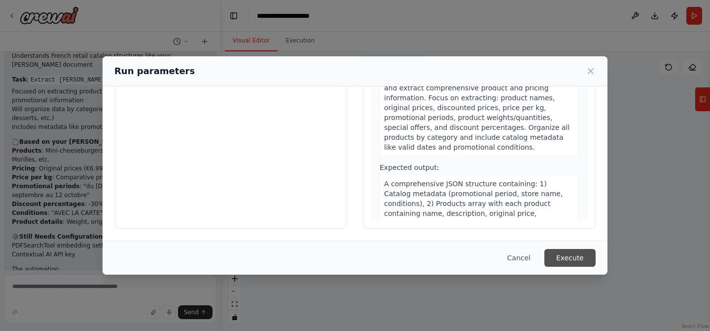
click at [576, 255] on button "Execute" at bounding box center [570, 258] width 51 height 18
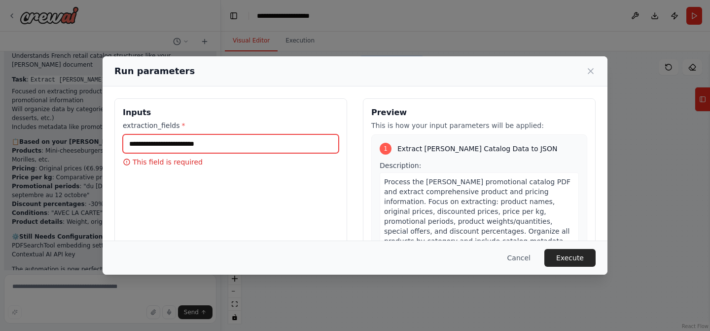
click at [243, 145] on input "extraction_fields *" at bounding box center [231, 143] width 216 height 19
type input "**********"
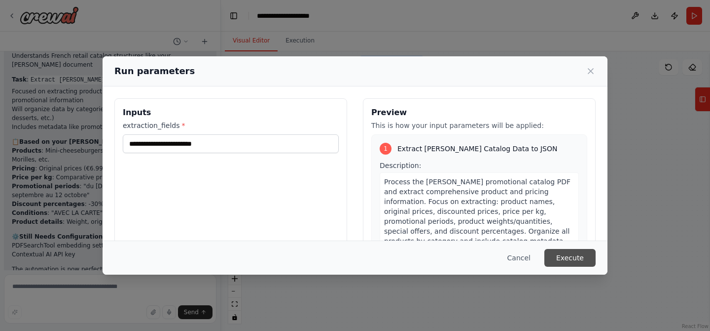
click at [564, 262] on button "Execute" at bounding box center [570, 258] width 51 height 18
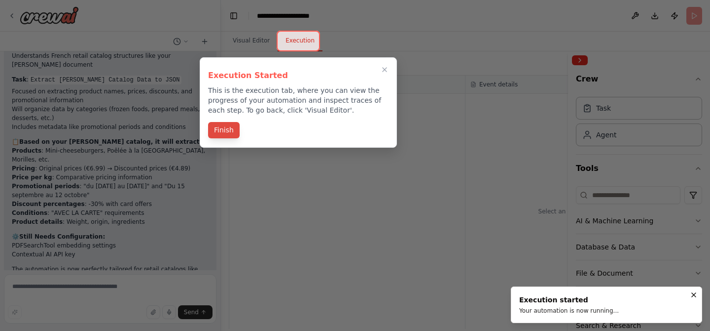
click at [226, 133] on button "Finish" at bounding box center [224, 130] width 32 height 16
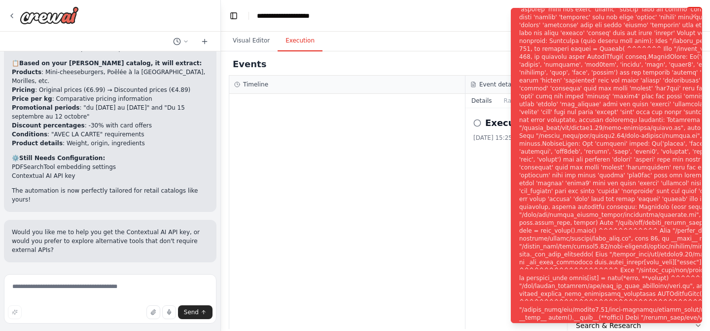
scroll to position [1665, 0]
